Goal: Check status: Verify the current state of an ongoing process or item

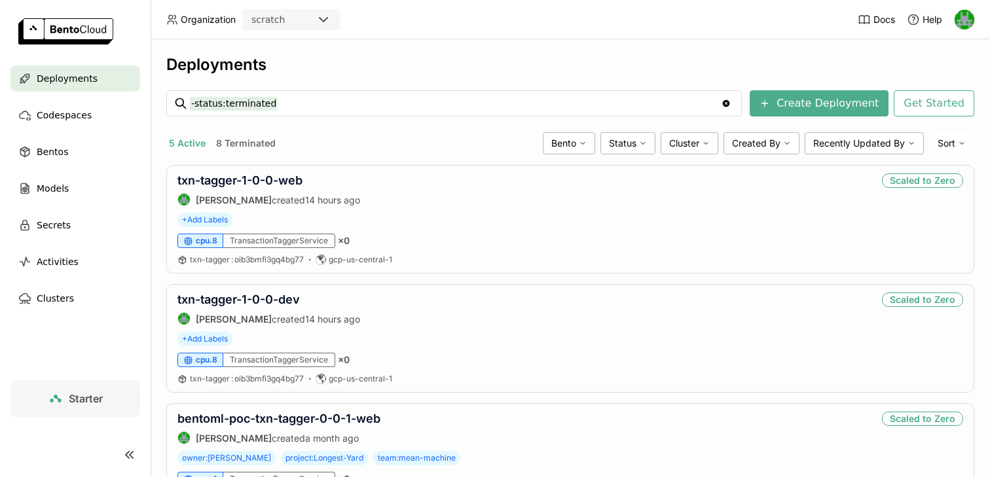
click at [306, 26] on div "scratch" at bounding box center [280, 19] width 72 height 18
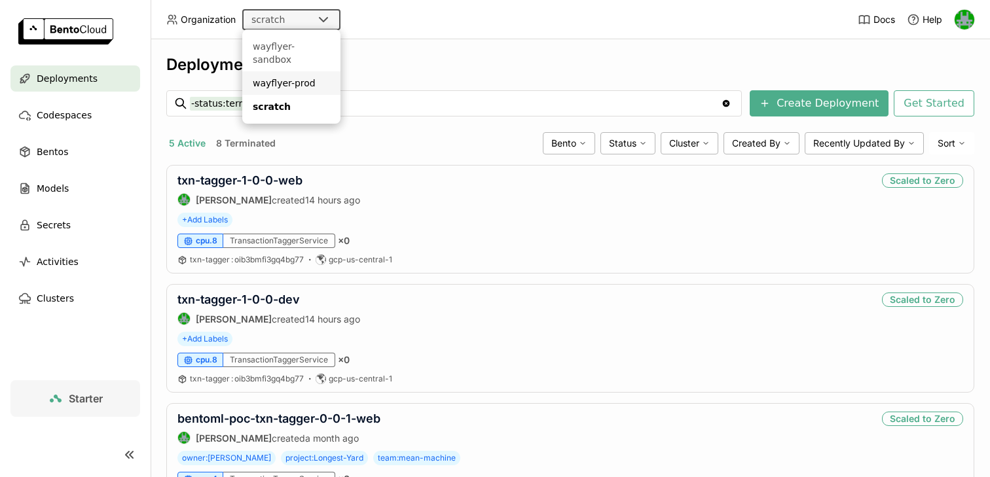
click at [292, 77] on div "wayflyer-prod" at bounding box center [291, 83] width 77 height 13
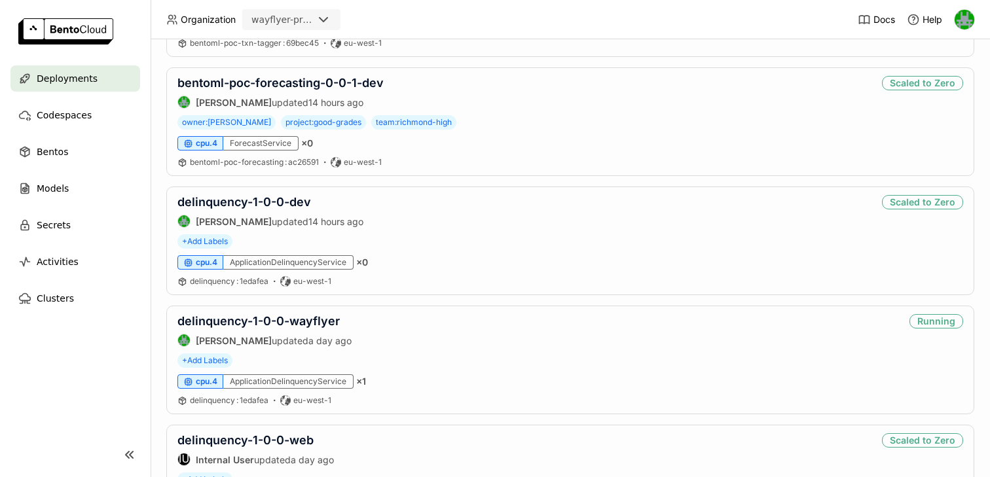
scroll to position [480, 0]
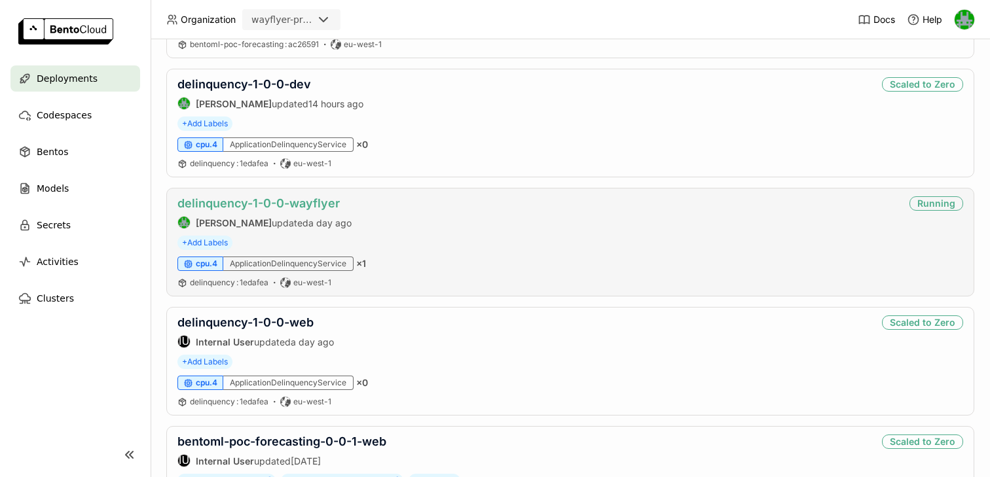
click at [308, 204] on link "delinquency-1-0-0-wayflyer" at bounding box center [258, 203] width 162 height 14
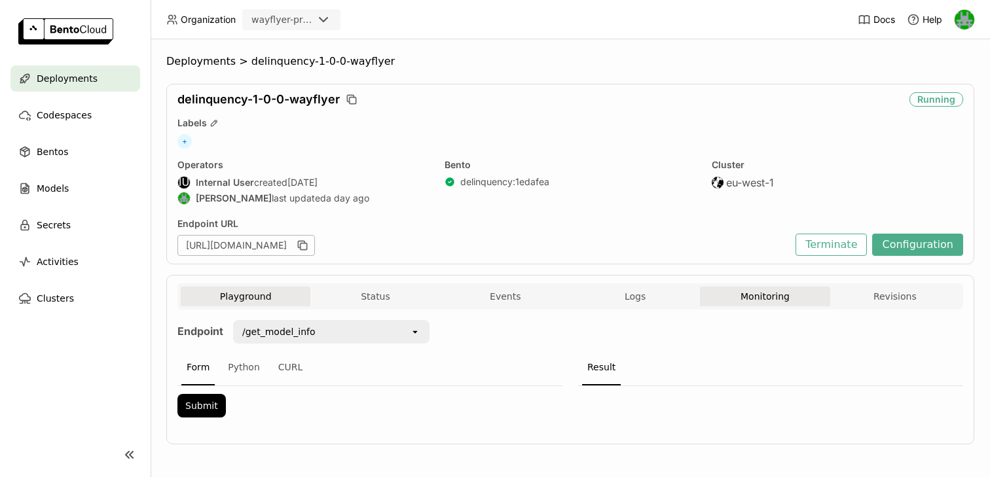
click at [780, 288] on button "Monitoring" at bounding box center [765, 297] width 130 height 20
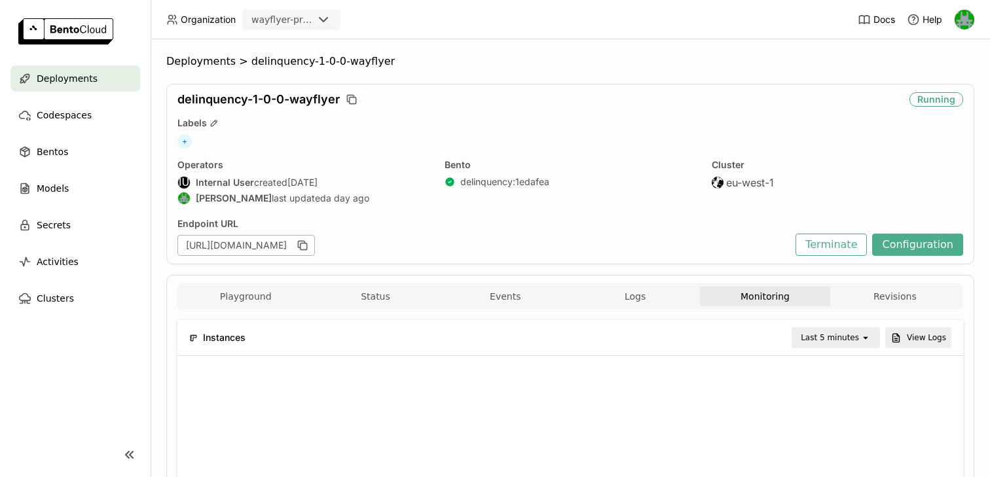
click at [850, 335] on div "Last 5 minutes" at bounding box center [830, 337] width 58 height 13
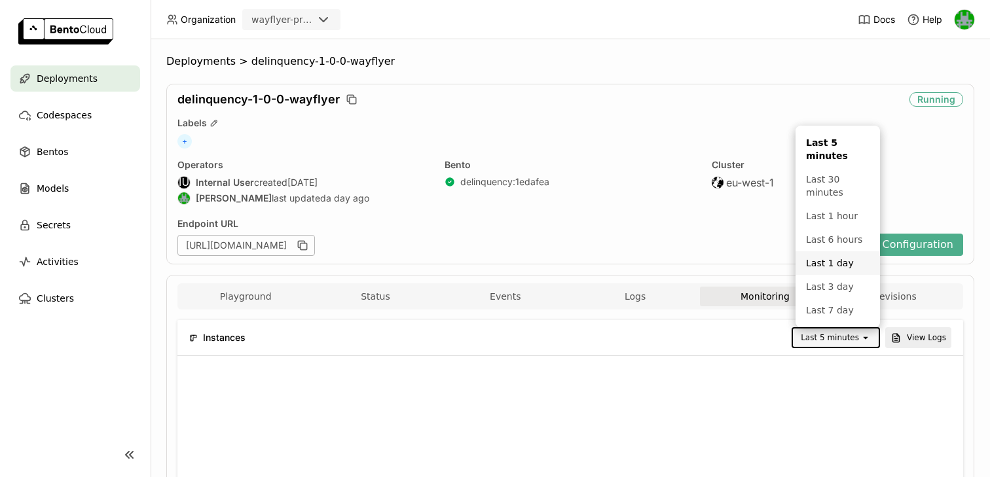
click at [821, 259] on div "Last 1 day" at bounding box center [838, 263] width 64 height 13
